Goal: Navigation & Orientation: Find specific page/section

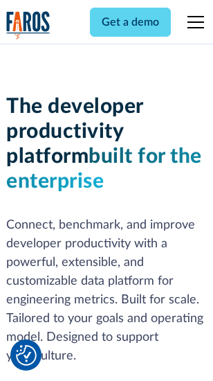
scroll to position [208, 0]
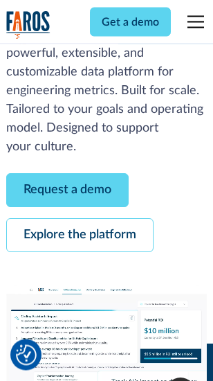
click at [68, 191] on link "Request a demo" at bounding box center [67, 191] width 122 height 34
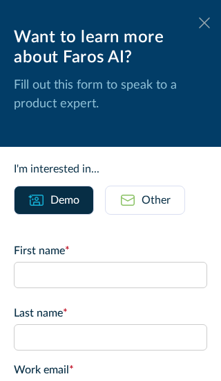
click at [199, 23] on icon at bounding box center [204, 22] width 11 height 10
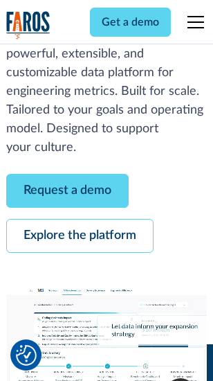
scroll to position [253, 0]
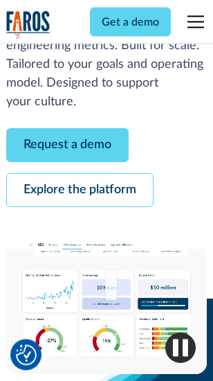
click at [80, 191] on link "Explore the platform" at bounding box center [79, 191] width 147 height 34
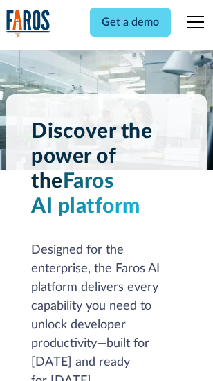
scroll to position [10546, 0]
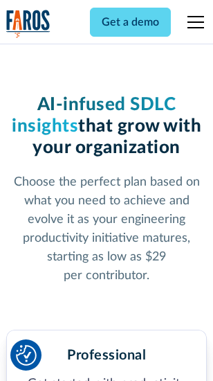
scroll to position [2199, 0]
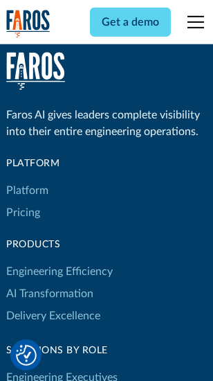
click at [27, 190] on link "Platform" at bounding box center [27, 190] width 42 height 22
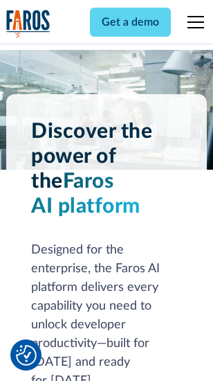
scroll to position [10990, 0]
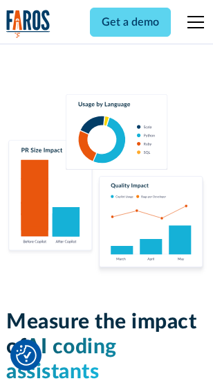
scroll to position [8644, 0]
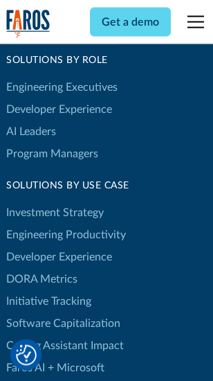
click at [42, 268] on link "DORA Metrics" at bounding box center [41, 279] width 71 height 22
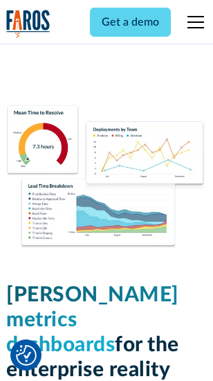
scroll to position [6132, 0]
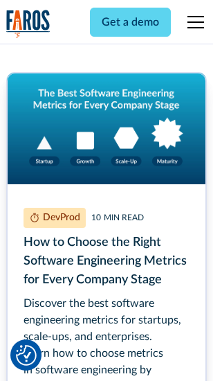
scroll to position [6225, 0]
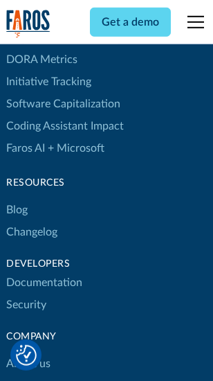
click at [32, 221] on link "Changelog" at bounding box center [31, 232] width 51 height 22
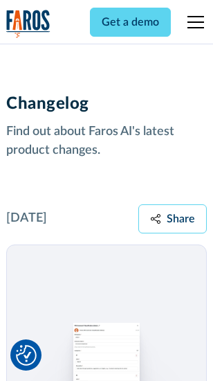
scroll to position [16973, 0]
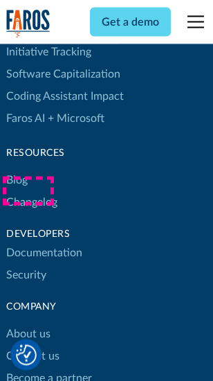
click at [28, 323] on link "About us" at bounding box center [28, 334] width 44 height 22
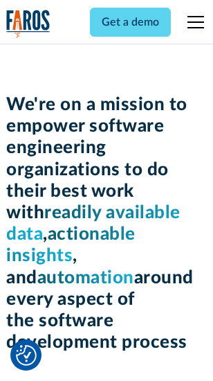
scroll to position [4791, 0]
